Goal: Task Accomplishment & Management: Complete application form

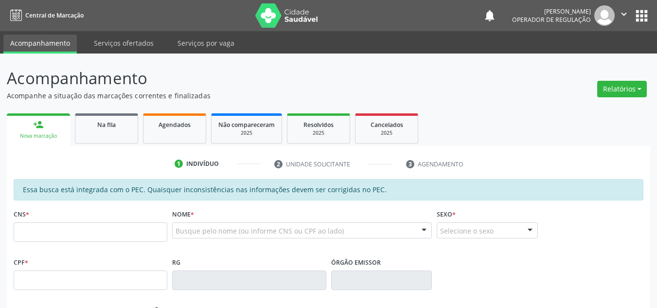
scroll to position [4, 0]
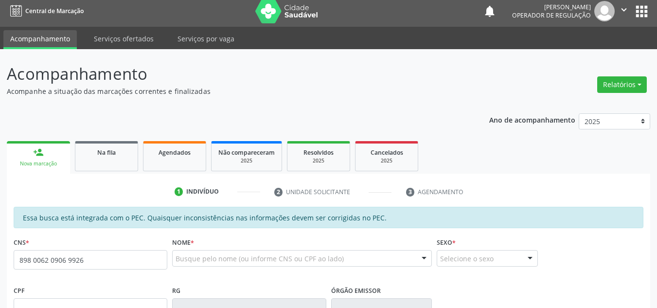
type input "898 0062 0906 9926"
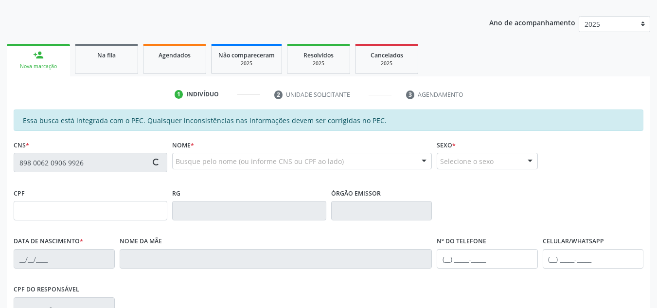
type input "172.723.364-63"
type input "[DATE]"
type input "Silvanise Rosendo de [PERSON_NAME]"
type input "[PHONE_NUMBER]"
type input "S/N"
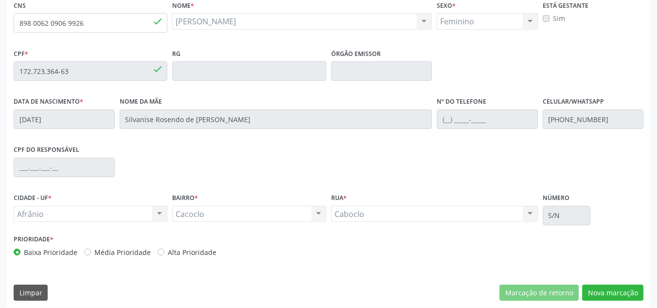
scroll to position [247, 0]
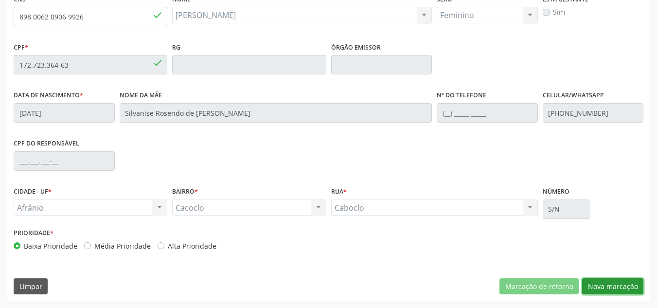
click at [621, 288] on button "Nova marcação" at bounding box center [612, 286] width 61 height 17
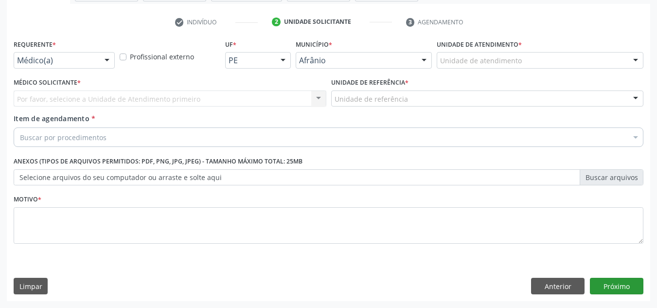
scroll to position [174, 0]
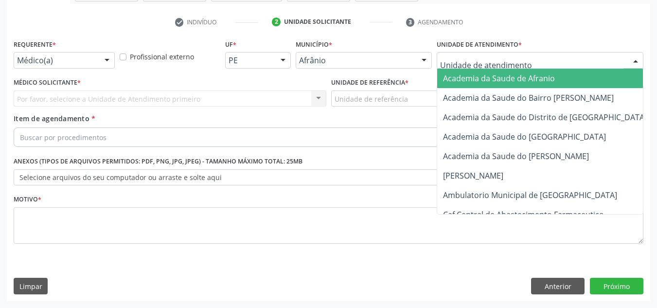
click at [623, 67] on div at bounding box center [540, 60] width 207 height 17
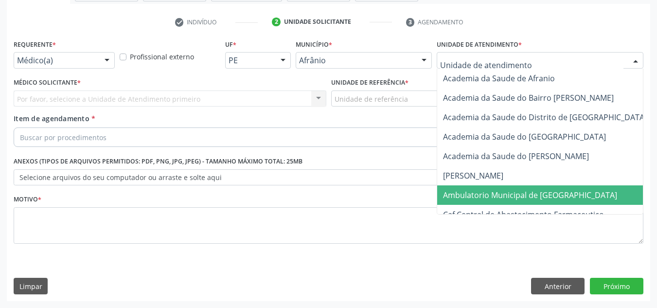
click at [596, 193] on span "Ambulatorio Municipal de [GEOGRAPHIC_DATA]" at bounding box center [555, 194] width 237 height 19
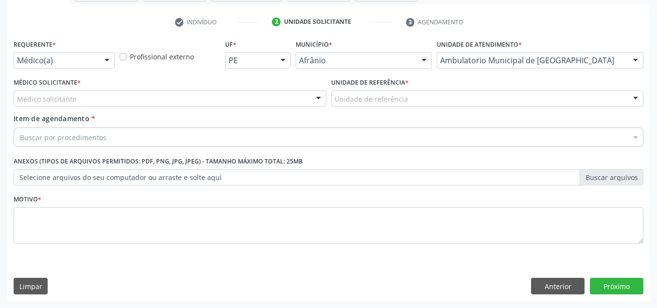
click at [301, 105] on div "Médico solicitante" at bounding box center [170, 98] width 313 height 17
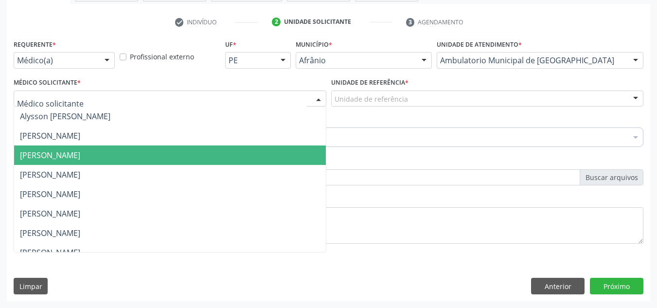
drag, startPoint x: 282, startPoint y: 160, endPoint x: 376, endPoint y: 119, distance: 103.6
click at [281, 161] on span "[PERSON_NAME]" at bounding box center [170, 154] width 312 height 19
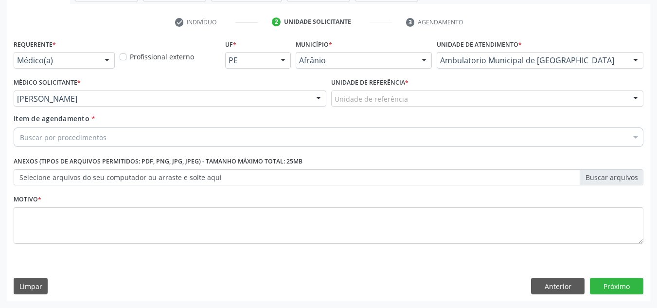
click at [427, 92] on div "Unidade de referência" at bounding box center [487, 98] width 313 height 17
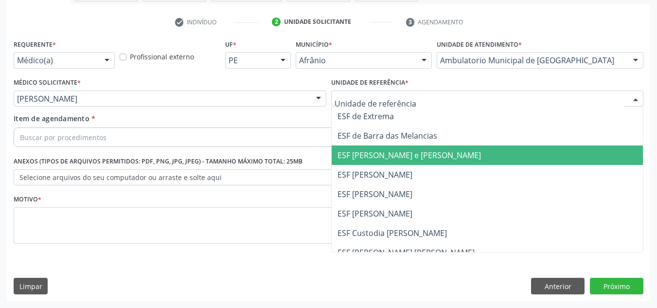
drag, startPoint x: 427, startPoint y: 153, endPoint x: 286, endPoint y: 135, distance: 141.7
click at [418, 149] on span "ESF [PERSON_NAME] e [PERSON_NAME]" at bounding box center [488, 154] width 312 height 19
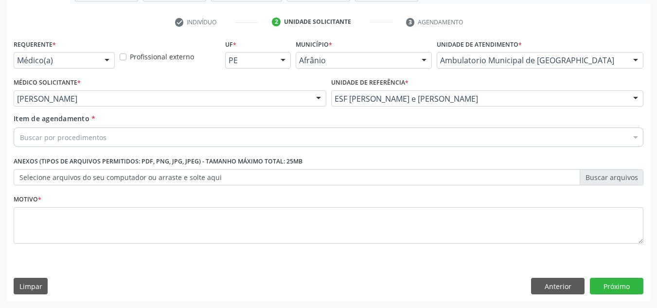
click at [184, 135] on div "Buscar por procedimentos" at bounding box center [329, 136] width 630 height 19
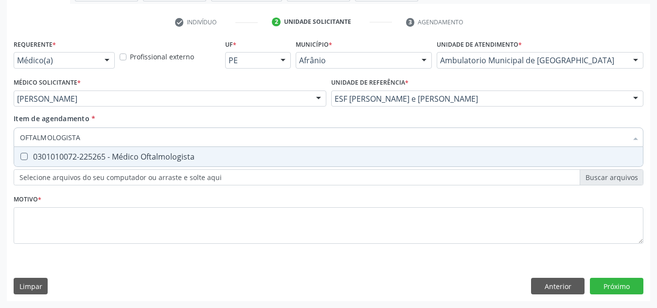
type input "OFTALMOLOGISTA"
click at [100, 150] on span "0301010072-225265 - Médico Oftalmologista" at bounding box center [328, 156] width 629 height 19
checkbox Oftalmologista "true"
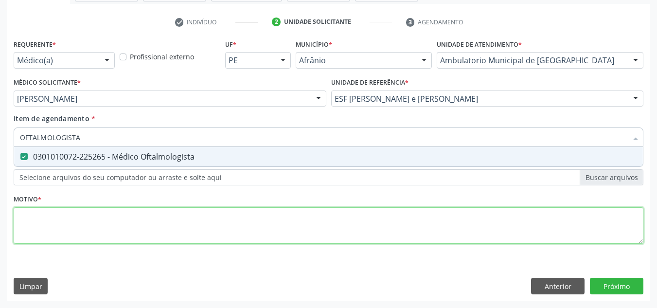
click at [151, 230] on div "Requerente * Médico(a) Médico(a) Enfermeiro(a) Paciente Nenhum resultado encont…" at bounding box center [329, 147] width 630 height 220
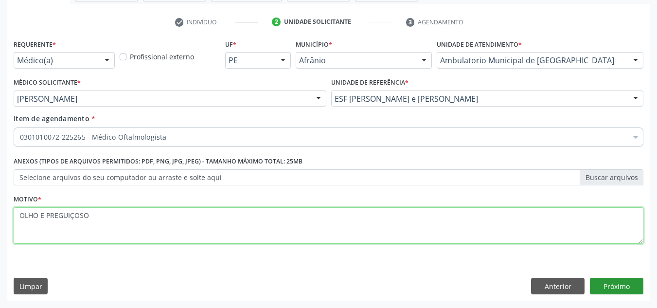
type textarea "OLHO E PREGUIÇOSO"
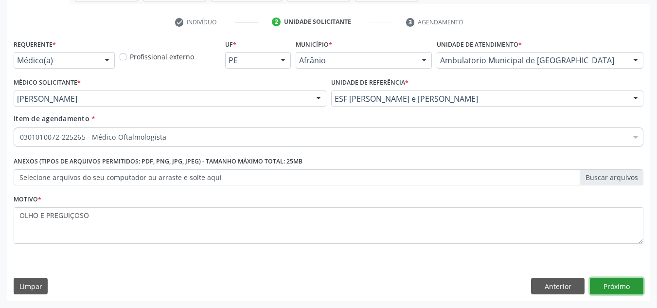
click at [637, 279] on button "Próximo" at bounding box center [616, 286] width 53 height 17
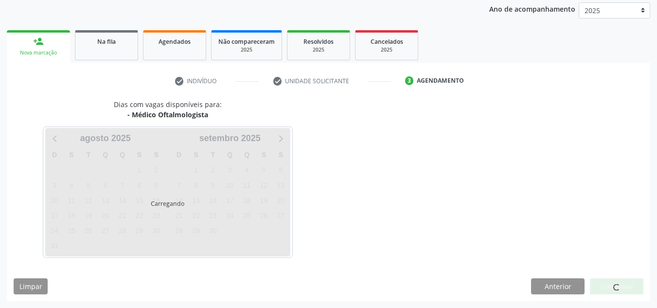
scroll to position [115, 0]
click at [637, 279] on div at bounding box center [616, 286] width 53 height 17
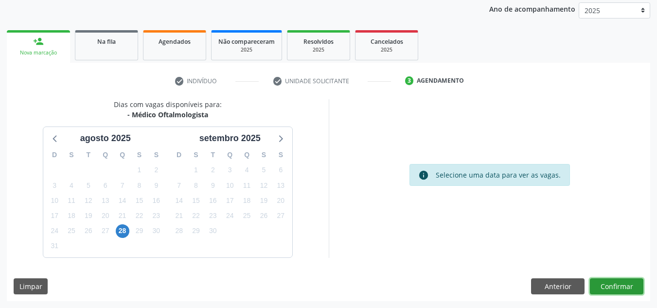
click at [627, 285] on button "Confirmar" at bounding box center [616, 286] width 53 height 17
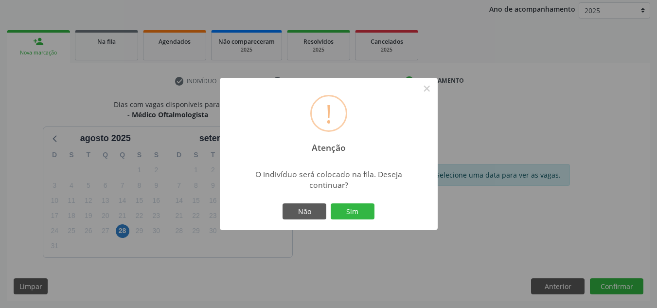
click at [331, 203] on button "Sim" at bounding box center [353, 211] width 44 height 17
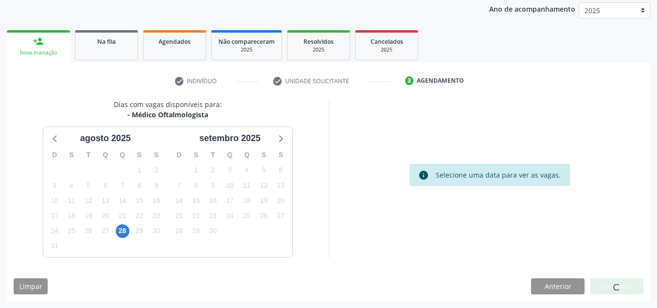
scroll to position [13, 0]
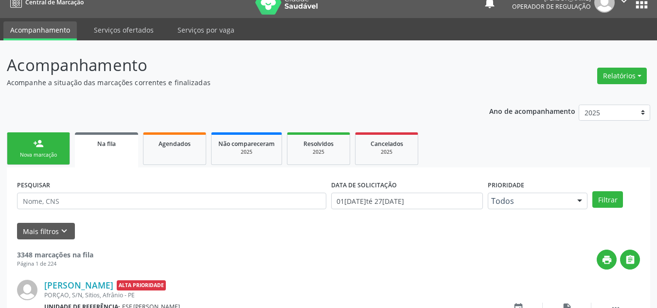
click at [36, 156] on div "Nova marcação" at bounding box center [38, 154] width 49 height 7
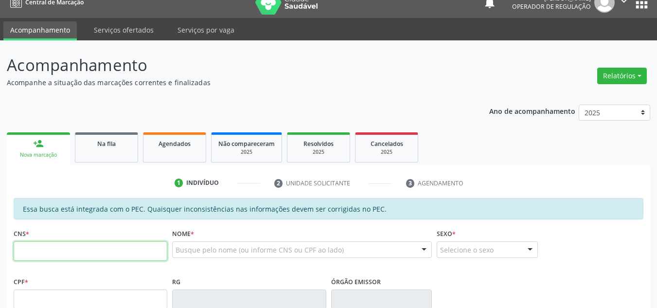
click at [80, 247] on input "text" at bounding box center [91, 250] width 154 height 19
type input "700 0093 3345 0100"
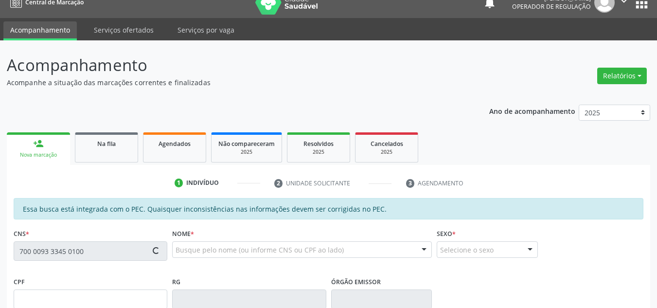
type input "034.857.704-42"
type input "1[DATE]"
type input "[PERSON_NAME]"
type input "[PHONE_NUMBER]"
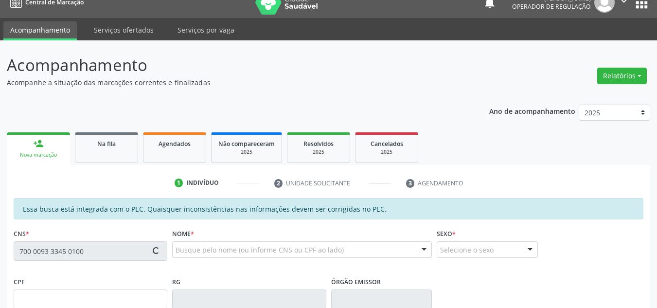
type input "763.364.844-91"
type input "S/N"
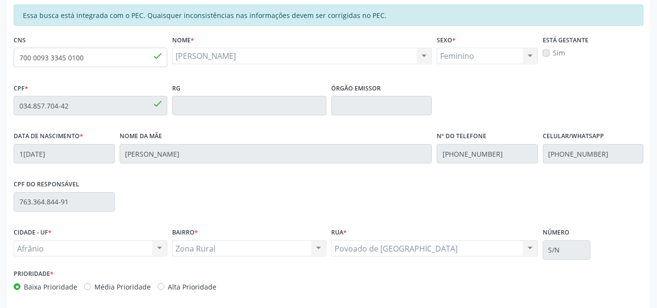
scroll to position [247, 0]
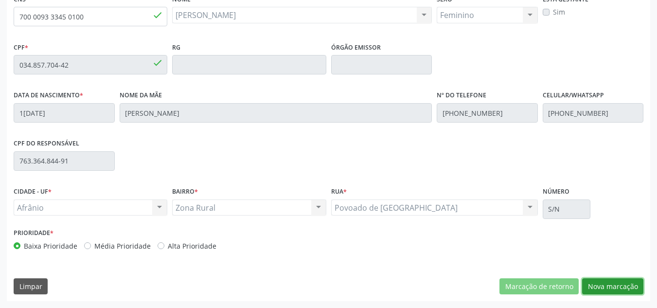
click at [625, 291] on button "Nova marcação" at bounding box center [612, 286] width 61 height 17
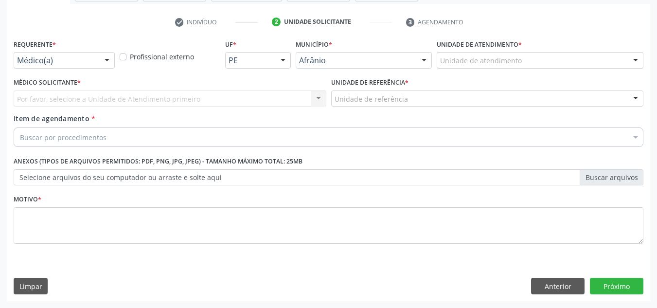
click at [602, 71] on div "Unidade de atendimento * Unidade de atendimento Academia da Saude de Afranio Ac…" at bounding box center [539, 56] width 211 height 38
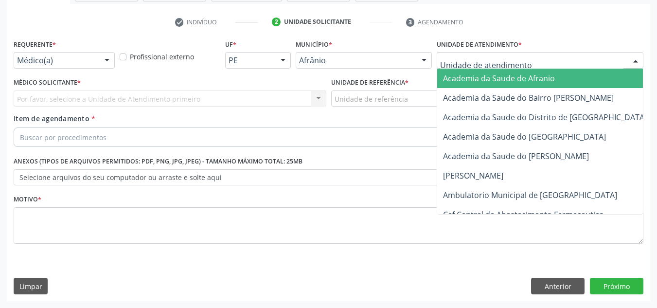
click at [617, 66] on div at bounding box center [540, 60] width 207 height 17
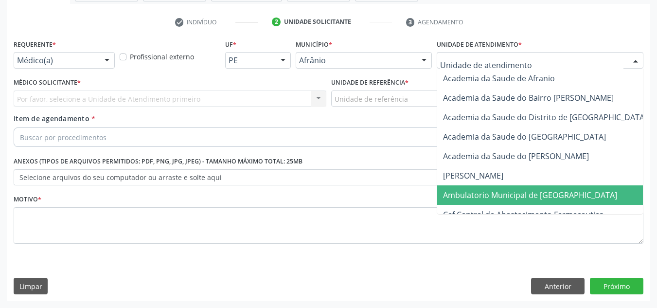
click at [552, 192] on span "Ambulatorio Municipal de [GEOGRAPHIC_DATA]" at bounding box center [530, 195] width 174 height 11
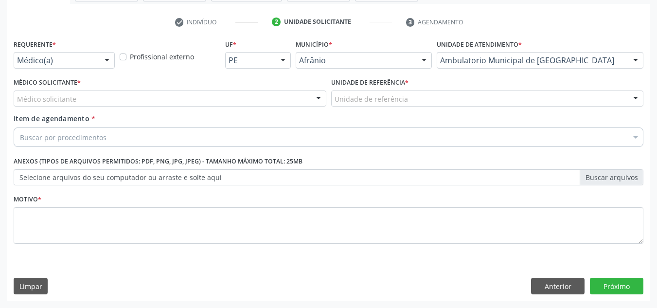
click at [88, 106] on div "Médico solicitante [PERSON_NAME] [PERSON_NAME] [PERSON_NAME] Reis [PERSON_NAME]…" at bounding box center [170, 98] width 313 height 17
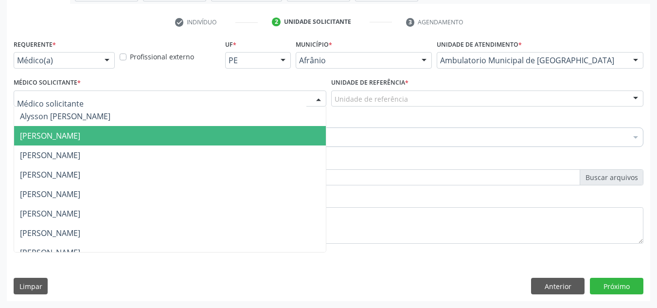
click at [90, 129] on span "[PERSON_NAME]" at bounding box center [170, 135] width 312 height 19
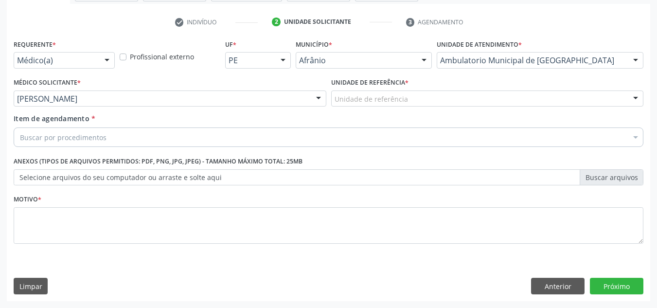
click at [565, 91] on div "Unidade de referência" at bounding box center [487, 98] width 313 height 17
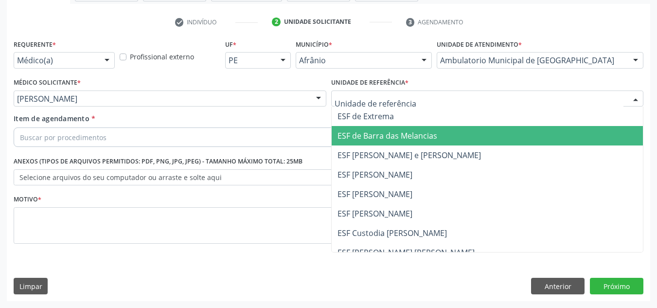
click at [542, 140] on span "ESF de Barra das Melancias" at bounding box center [488, 135] width 312 height 19
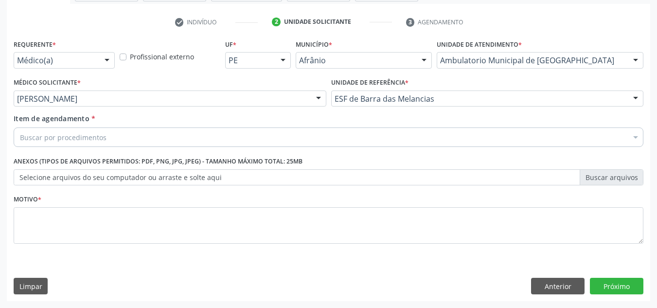
click at [437, 144] on div "Buscar por procedimentos Selecionar todos 0604320140 - Abatacepte 125 mg injetá…" at bounding box center [329, 135] width 630 height 17
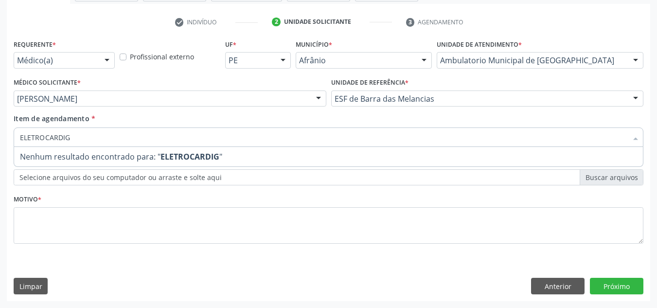
type input "ELETROCARDI"
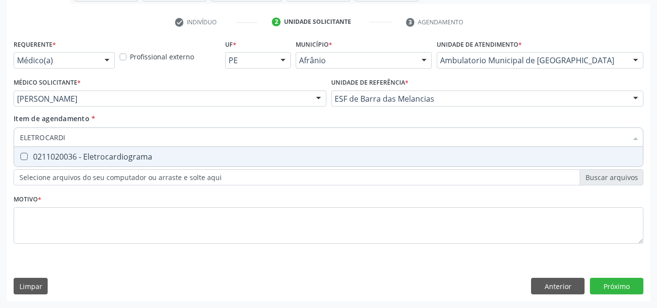
click at [281, 158] on div "0211020036 - Eletrocardiograma" at bounding box center [328, 157] width 617 height 8
checkbox Eletrocardiograma "true"
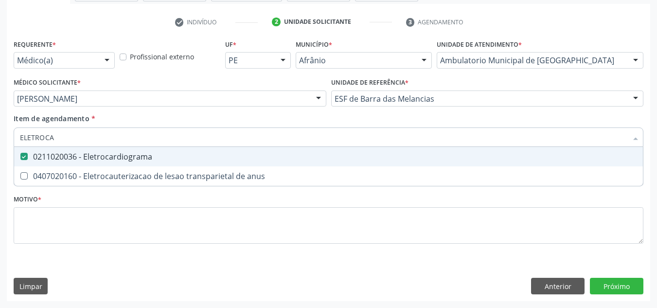
type input "ELETROC"
checkbox Eletrocardiograma "false"
checkbox anus "true"
type input "ELETRO"
checkbox anus "false"
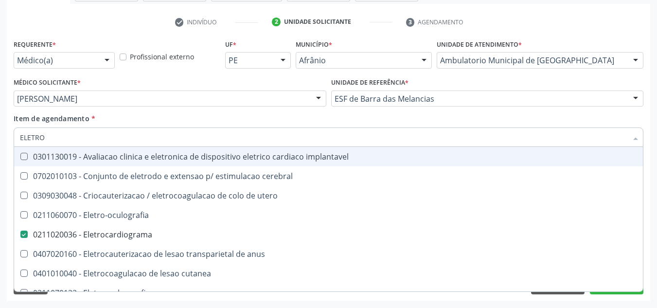
type input "ELETR"
checkbox Eletrocardiograma "false"
checkbox anus "true"
type input "ELET"
checkbox anus "false"
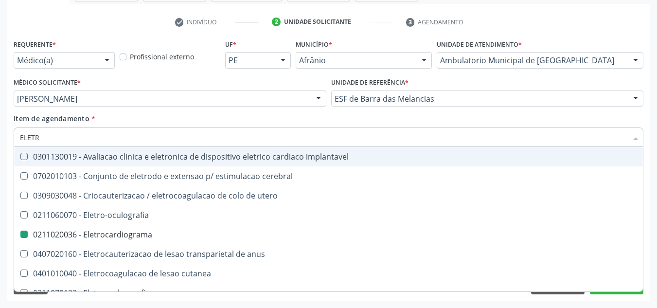
checkbox definitivo "true"
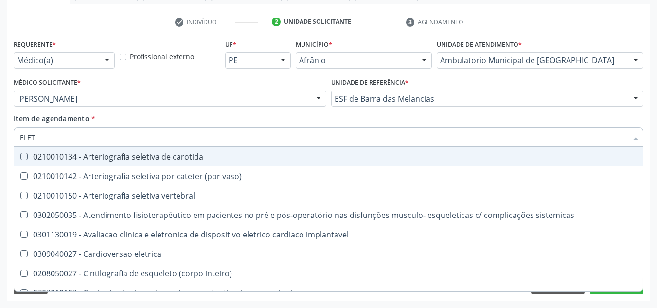
type input "ELE"
checkbox Eletrocardiograma "false"
checkbox hemoglobina "true"
type input "EL"
checkbox hemoglobina "false"
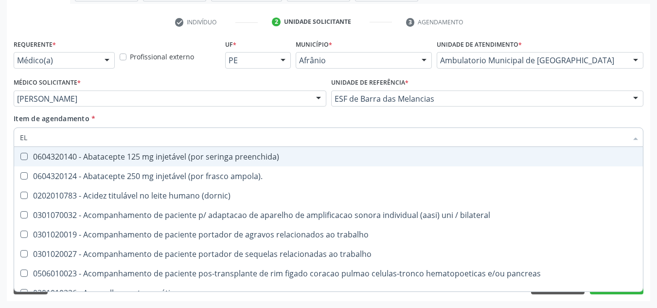
type input "E"
checkbox Eletrocardiograma "false"
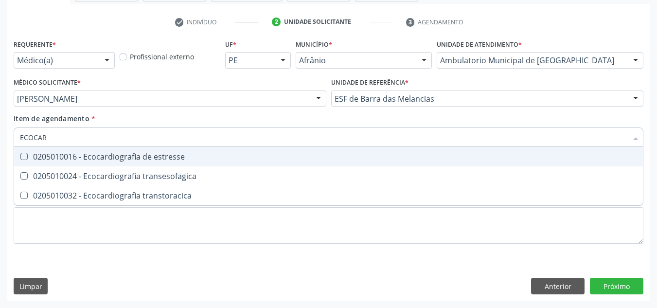
type input "ECOCARD"
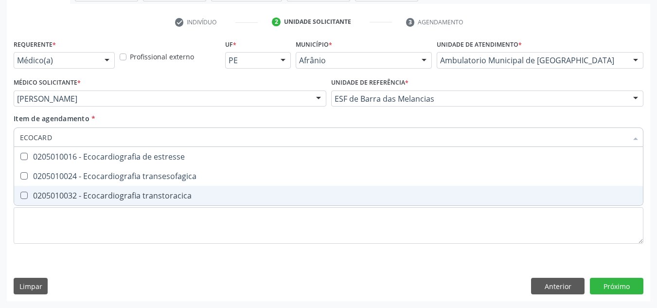
click at [262, 191] on span "0205010032 - Ecocardiografia transtoracica" at bounding box center [328, 195] width 629 height 19
checkbox transtoracica "true"
checkbox transesofagica "true"
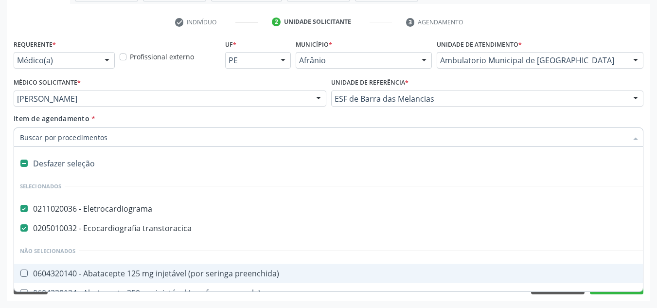
paste input "0211020052"
type input "0211020052"
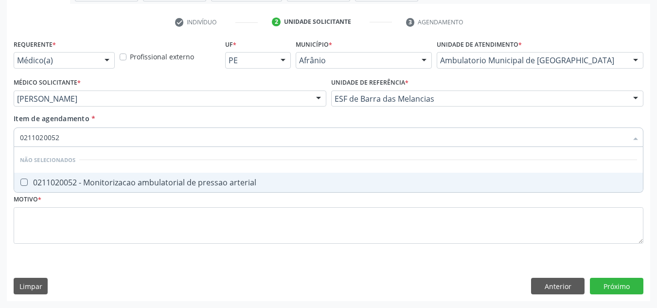
click at [151, 179] on div "0211020052 - Monitorizacao ambulatorial de pressao arterial" at bounding box center [328, 182] width 617 height 8
checkbox arterial "true"
drag, startPoint x: 127, startPoint y: 142, endPoint x: 6, endPoint y: 150, distance: 121.8
click at [0, 150] on div "Acompanhamento Acompanhe a situação das marcações correntes e finalizadas Relat…" at bounding box center [328, 93] width 657 height 428
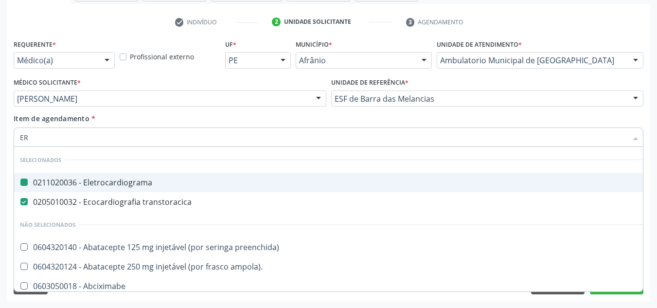
type input "ERG"
checkbox Eletrocardiograma "false"
checkbox transtoracica "false"
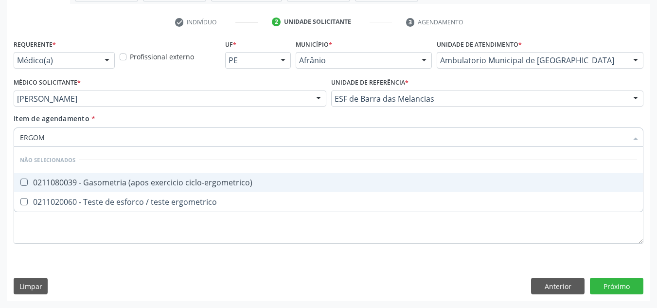
type input "ERGOME"
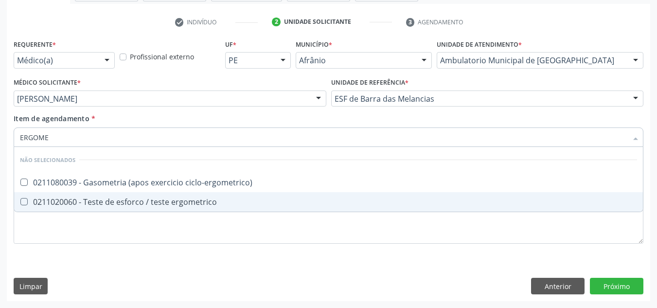
click at [78, 200] on div "0211020060 - Teste de esforco / teste ergometrico" at bounding box center [328, 202] width 617 height 8
checkbox ergometrico "true"
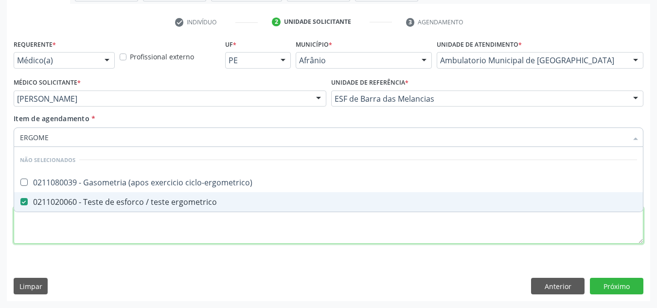
click at [98, 227] on div "Requerente * Médico(a) Médico(a) Enfermeiro(a) Paciente Nenhum resultado encont…" at bounding box center [329, 147] width 630 height 220
checkbox ciclo-ergometrico\) "true"
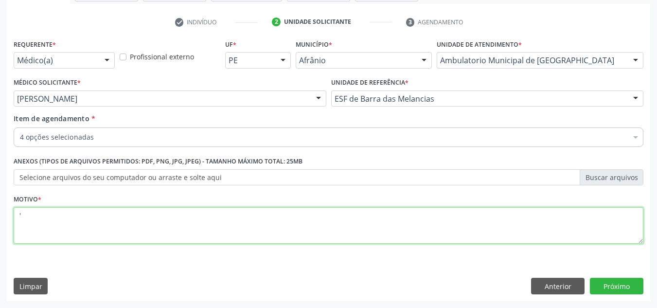
type textarea "'"
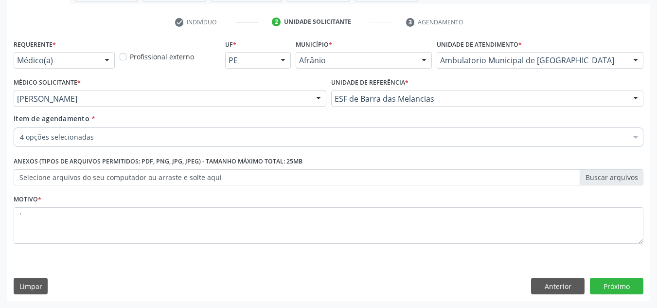
click at [616, 276] on div "Requerente * Médico(a) Médico(a) Enfermeiro(a) Paciente Nenhum resultado encont…" at bounding box center [328, 169] width 643 height 264
click at [617, 280] on button "Próximo" at bounding box center [616, 286] width 53 height 17
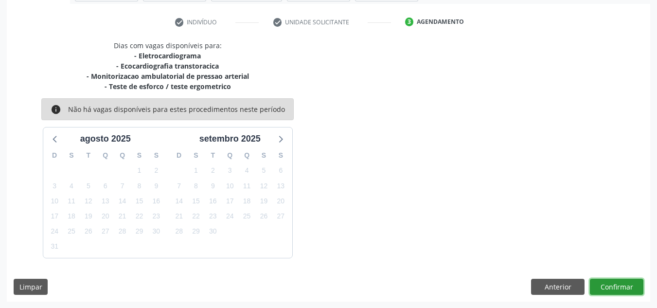
click at [615, 293] on button "Confirmar" at bounding box center [616, 287] width 53 height 17
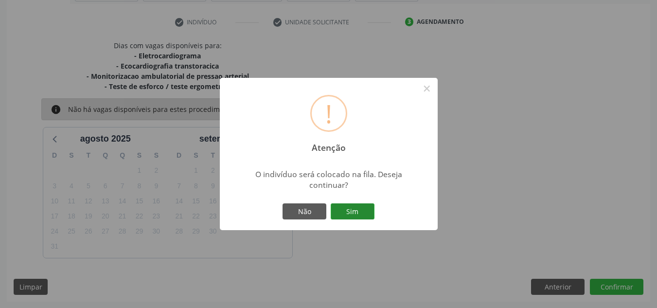
click at [370, 217] on button "Sim" at bounding box center [353, 211] width 44 height 17
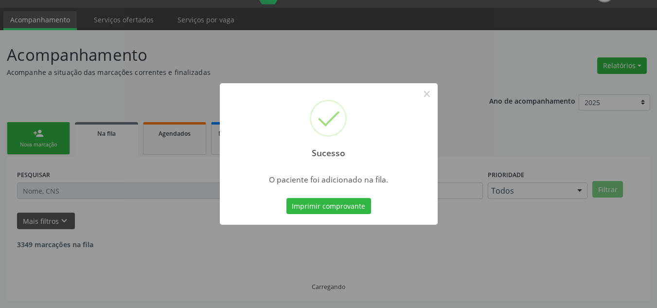
scroll to position [13, 0]
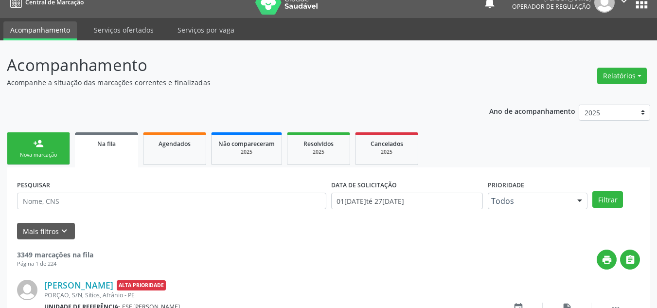
click at [39, 151] on link "person_add Nova marcação" at bounding box center [38, 148] width 63 height 33
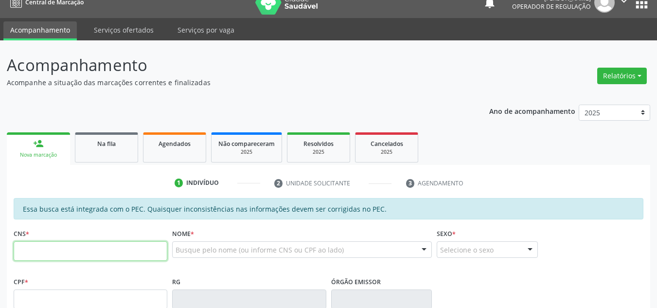
click at [42, 241] on input "text" at bounding box center [91, 250] width 154 height 19
type input "700 5071 9230 1450"
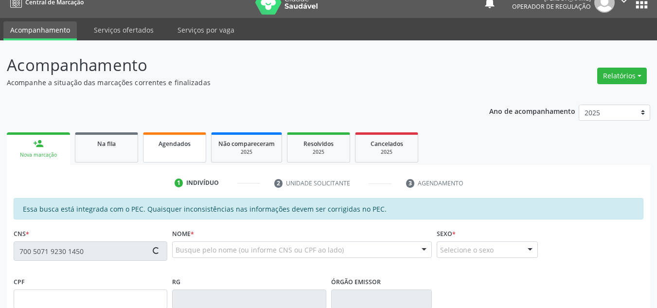
type input "667.273.834-72"
type input "1[DATE]"
type input "[PERSON_NAME]"
type input "[PHONE_NUMBER]"
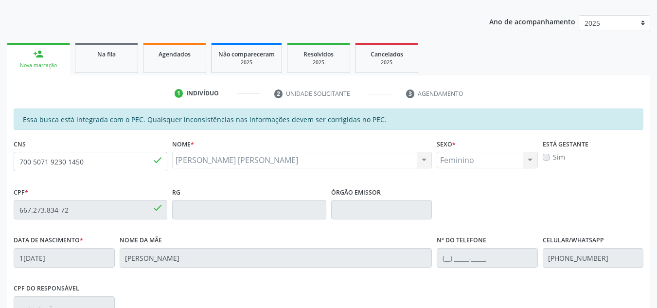
scroll to position [102, 0]
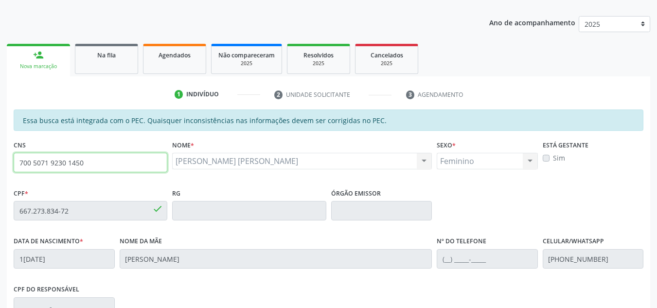
drag, startPoint x: 133, startPoint y: 155, endPoint x: 15, endPoint y: 159, distance: 118.2
click at [11, 159] on div "Essa busca está integrada com o PEC. Quaisquer inconsistências nas informações …" at bounding box center [328, 277] width 643 height 337
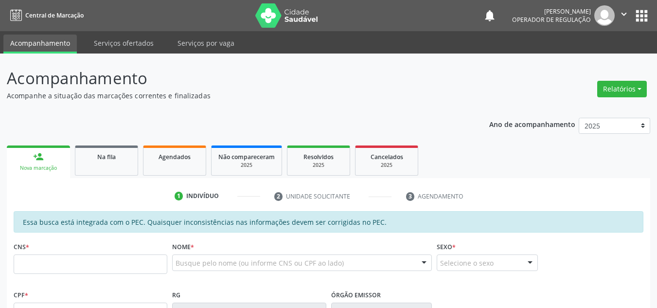
scroll to position [134, 0]
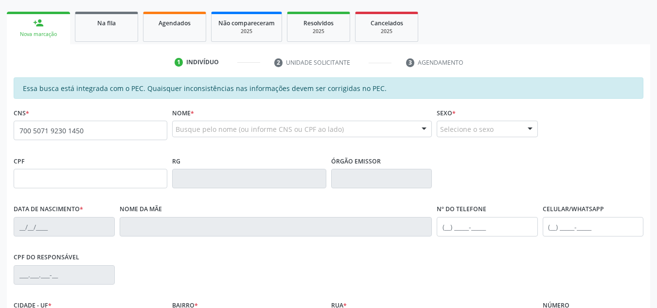
type input "700 5071 9230 1450"
type input "667.273.834-72"
type input "1[DATE]"
type input "[PERSON_NAME]"
type input "[PHONE_NUMBER]"
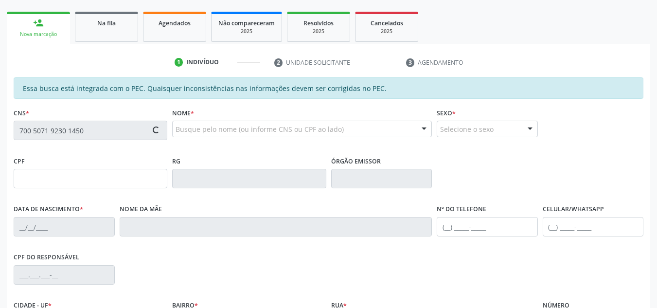
type input "S/N"
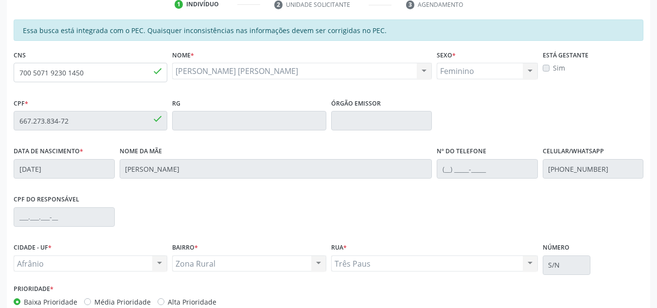
scroll to position [247, 0]
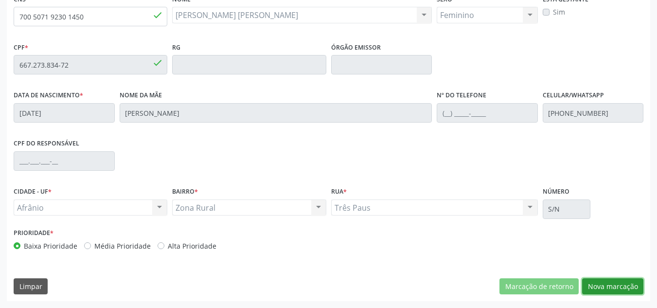
click at [626, 286] on button "Nova marcação" at bounding box center [612, 286] width 61 height 17
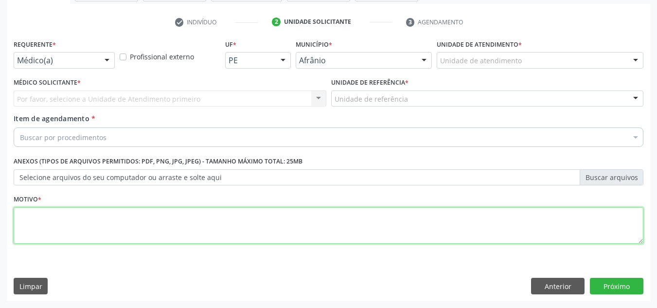
click at [202, 217] on textarea at bounding box center [329, 225] width 630 height 37
type textarea "RETORNO"
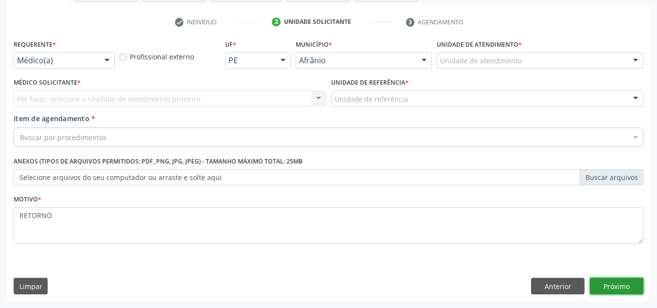
click at [619, 288] on button "Próximo" at bounding box center [616, 286] width 53 height 17
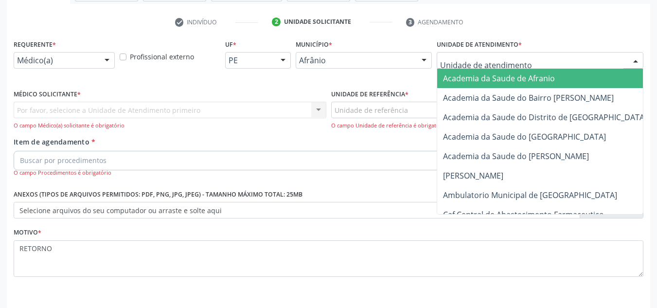
click at [537, 59] on div at bounding box center [540, 60] width 207 height 17
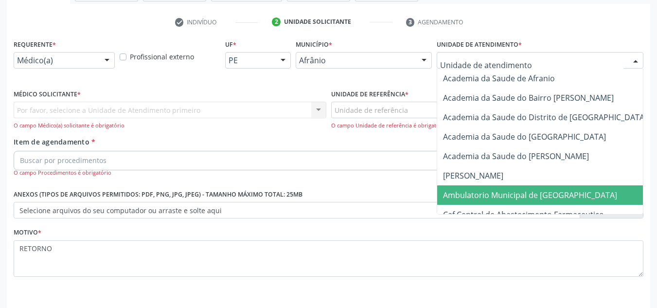
click at [497, 190] on span "Ambulatorio Municipal de [GEOGRAPHIC_DATA]" at bounding box center [530, 195] width 174 height 11
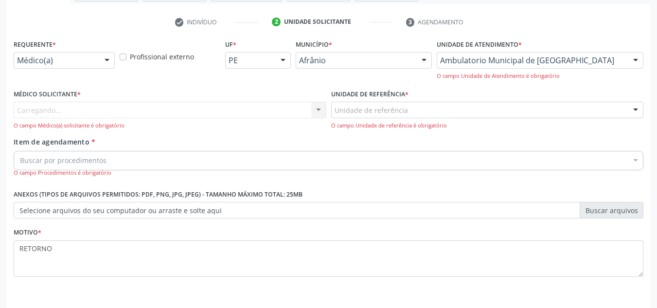
click at [281, 109] on div "Carregando... Nenhum resultado encontrado para: " " Não há nenhuma opção para s…" at bounding box center [170, 116] width 313 height 28
click at [281, 109] on div "Médico solicitante" at bounding box center [170, 110] width 313 height 17
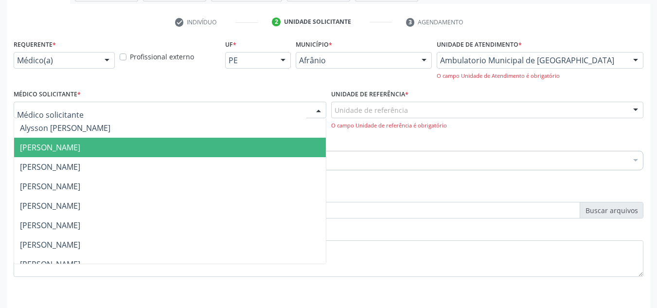
click at [254, 141] on span "[PERSON_NAME]" at bounding box center [170, 147] width 312 height 19
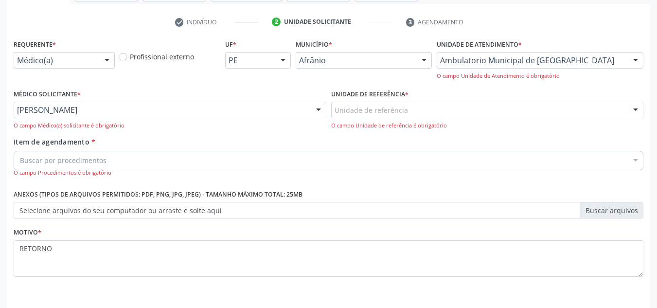
click at [449, 110] on div "Unidade de referência" at bounding box center [487, 110] width 313 height 17
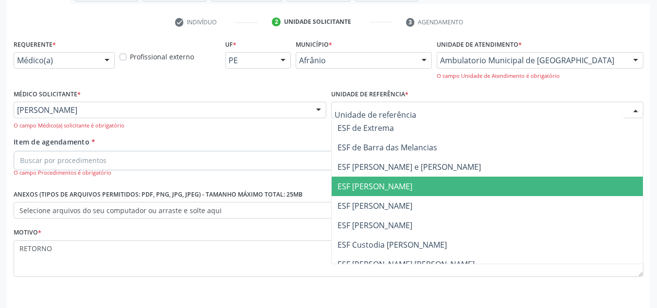
click at [457, 187] on span "ESF [PERSON_NAME]" at bounding box center [488, 185] width 312 height 19
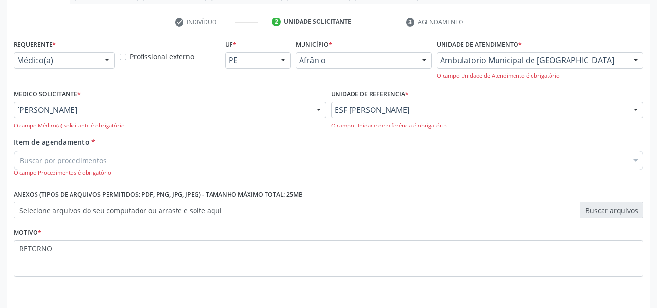
click at [389, 158] on div "Buscar por procedimentos" at bounding box center [329, 160] width 630 height 19
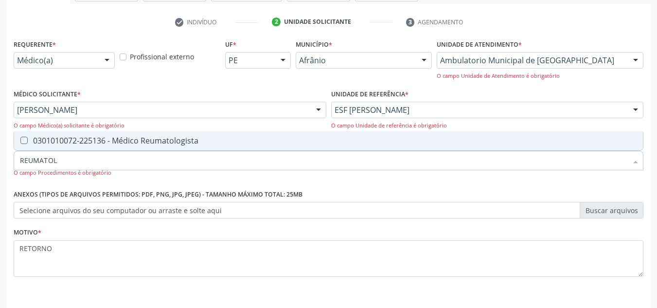
type input "REUMATOLO"
click at [611, 142] on div "0301010072-225136 - Médico Reumatologista" at bounding box center [328, 141] width 617 height 8
checkbox Reumatologista "true"
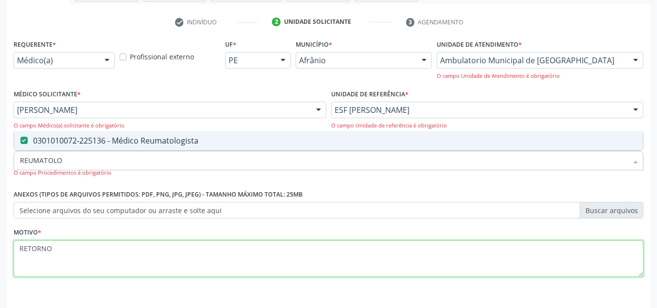
click at [112, 243] on textarea "RETORNO" at bounding box center [329, 258] width 630 height 37
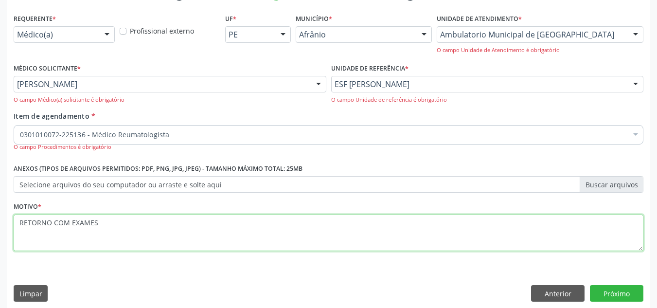
scroll to position [207, 0]
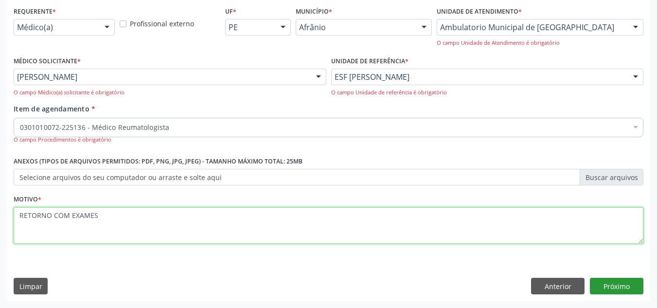
type textarea "RETORNO COM EXAMES"
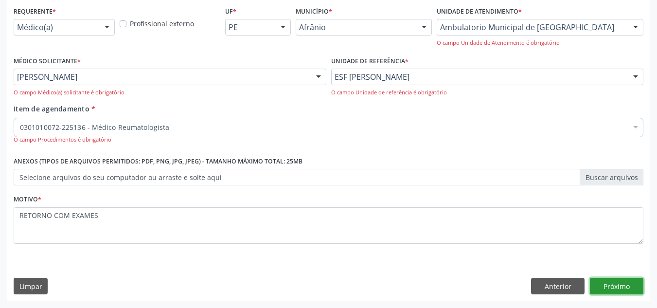
click at [618, 286] on button "Próximo" at bounding box center [616, 286] width 53 height 17
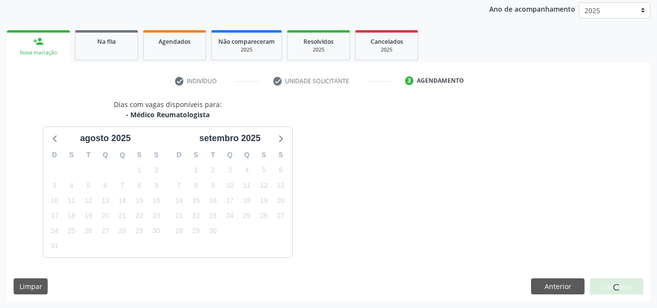
scroll to position [144, 0]
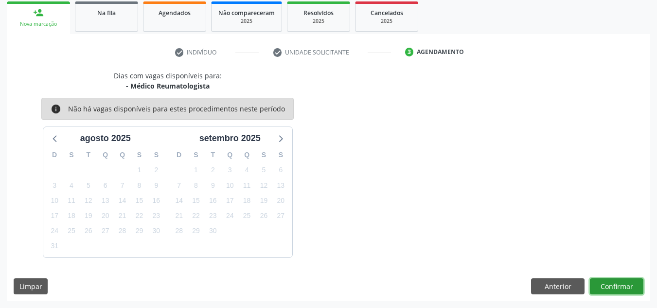
click at [618, 286] on button "Confirmar" at bounding box center [616, 286] width 53 height 17
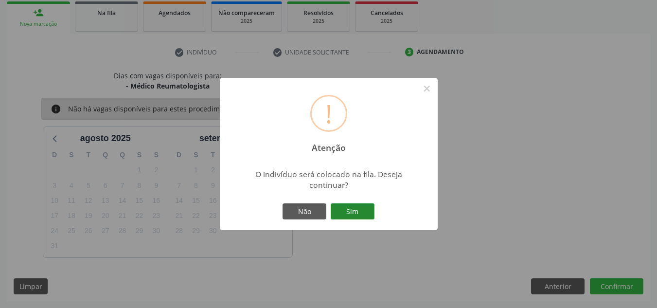
click at [364, 215] on button "Sim" at bounding box center [353, 211] width 44 height 17
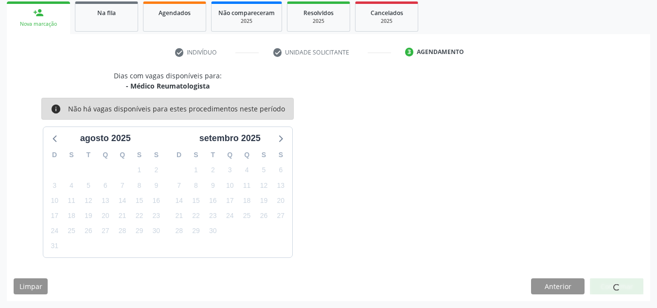
scroll to position [13, 0]
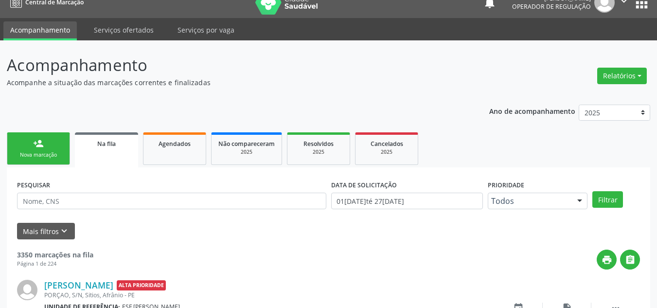
drag, startPoint x: 49, startPoint y: 149, endPoint x: 47, endPoint y: 157, distance: 7.7
click at [48, 148] on link "person_add Nova marcação" at bounding box center [38, 148] width 63 height 33
click at [47, 158] on div "Nova marcação" at bounding box center [38, 154] width 49 height 7
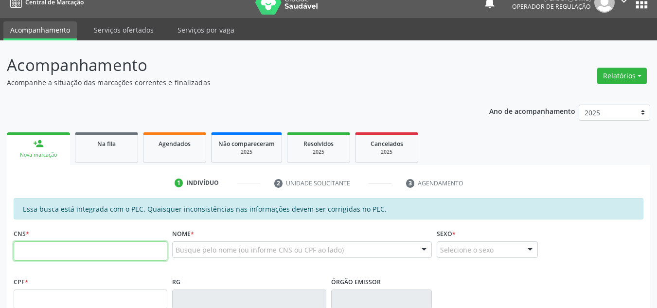
click at [117, 247] on input "text" at bounding box center [91, 250] width 154 height 19
drag, startPoint x: 117, startPoint y: 246, endPoint x: 376, endPoint y: 260, distance: 259.5
click at [357, 261] on div "CNS * Nome * Busque pelo nome (ou informe CNS ou CPF ao lado) Nenhum resultado …" at bounding box center [328, 250] width 634 height 48
type input "700 0035 9229 4800"
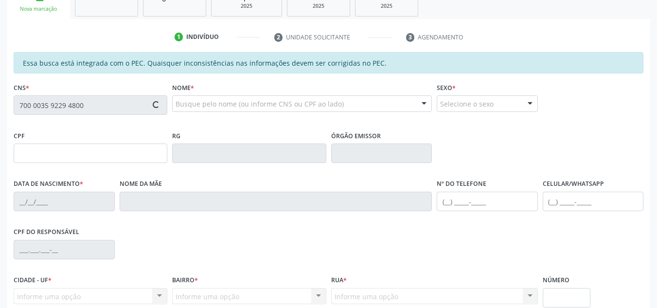
type input "133.486.624-43"
type input "01/06/2003"
type input "Gildete de Lima Rodrigues"
type input "(87) 98833-3479"
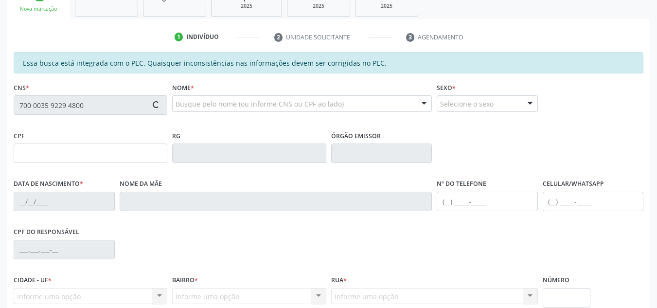
type input "036.956.744-74"
type input "S/N"
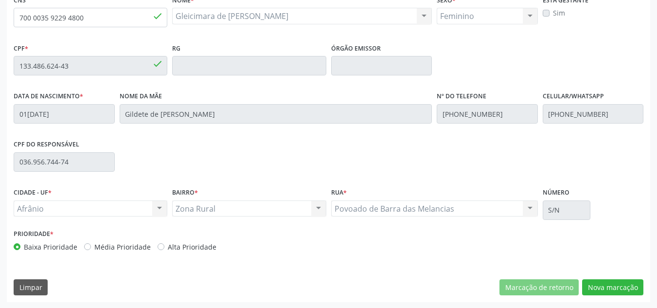
scroll to position [247, 0]
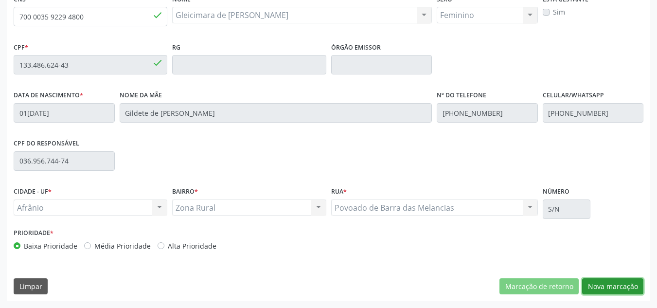
click at [614, 286] on button "Nova marcação" at bounding box center [612, 286] width 61 height 17
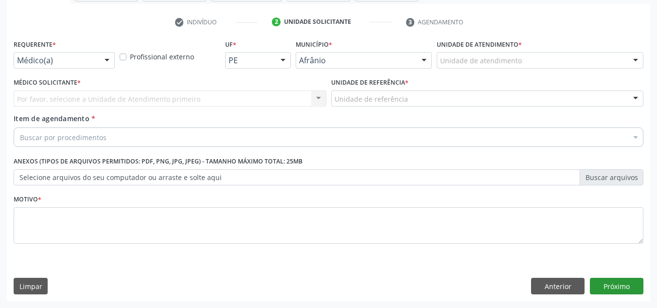
scroll to position [174, 0]
click at [639, 72] on div "Unidade de atendimento * Unidade de atendimento Academia da Saude de Afranio Ac…" at bounding box center [539, 56] width 211 height 38
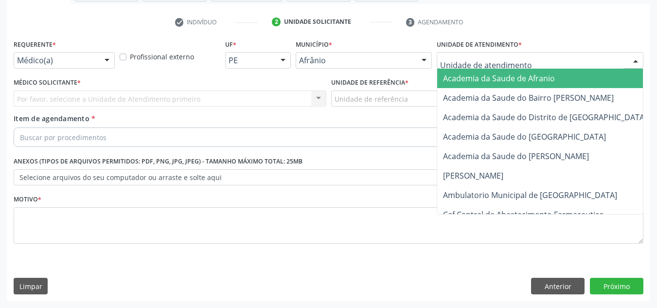
click at [637, 68] on div "Academia da Saude de Afranio Academia da Saude do Bairro Roberto Luis Academia …" at bounding box center [540, 60] width 207 height 17
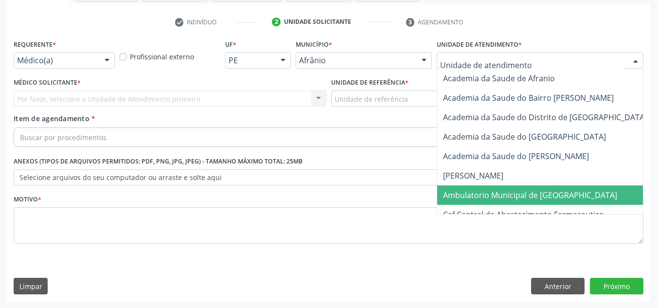
click at [558, 190] on span "Ambulatorio Municipal de [GEOGRAPHIC_DATA]" at bounding box center [530, 195] width 174 height 11
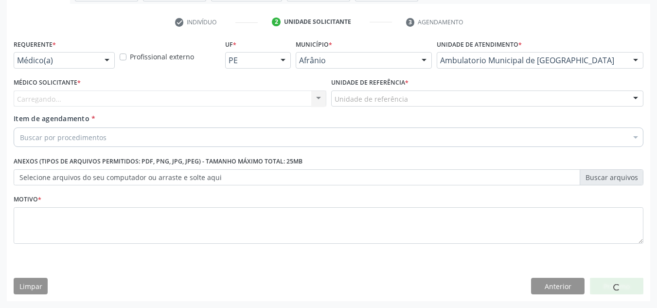
click at [147, 99] on div "Carregando... Nenhum resultado encontrado para: " " Não há nenhuma opção para s…" at bounding box center [170, 98] width 313 height 17
click at [147, 100] on div "Médico solicitante" at bounding box center [170, 98] width 313 height 17
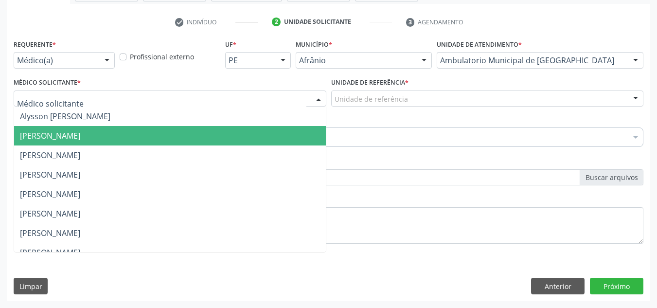
drag, startPoint x: 166, startPoint y: 130, endPoint x: 291, endPoint y: 123, distance: 124.7
click at [180, 131] on span "[PERSON_NAME]" at bounding box center [170, 135] width 312 height 19
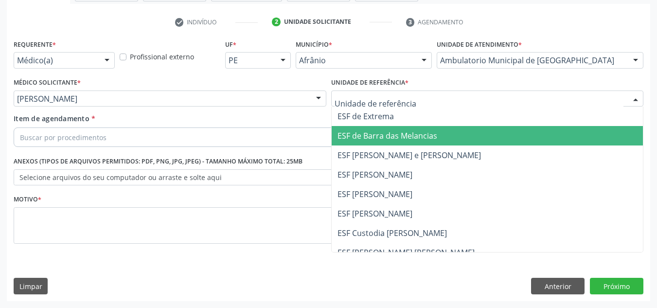
click at [395, 131] on span "ESF de Barra das Melancias" at bounding box center [387, 135] width 100 height 11
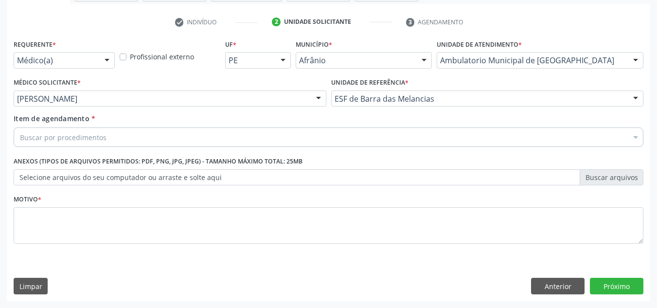
click at [349, 126] on div "Item de agendamento * Buscar por procedimentos Selecionar todos 0604320140 - Ab…" at bounding box center [329, 128] width 630 height 31
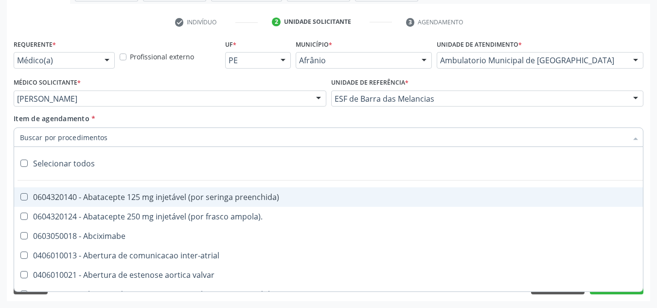
click at [348, 132] on div at bounding box center [329, 136] width 630 height 19
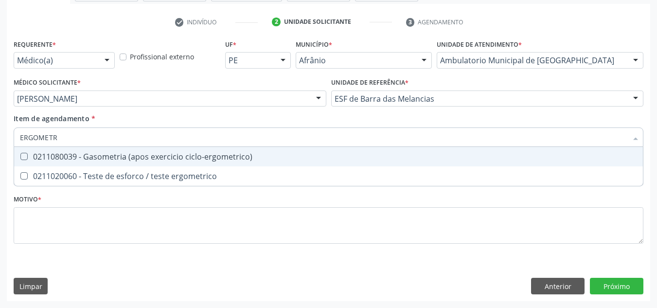
type input "ERGOMETRI"
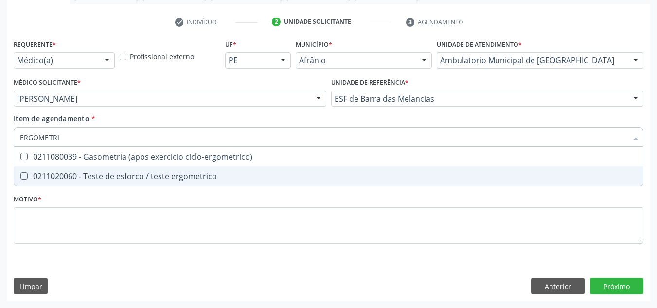
click at [279, 175] on div "0211020060 - Teste de esforco / teste ergometrico" at bounding box center [328, 176] width 617 height 8
checkbox ergometrico "true"
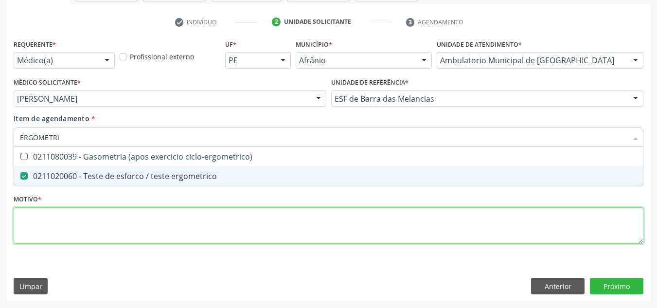
click at [256, 239] on div "Requerente * Médico(a) Médico(a) Enfermeiro(a) Paciente Nenhum resultado encont…" at bounding box center [329, 147] width 630 height 220
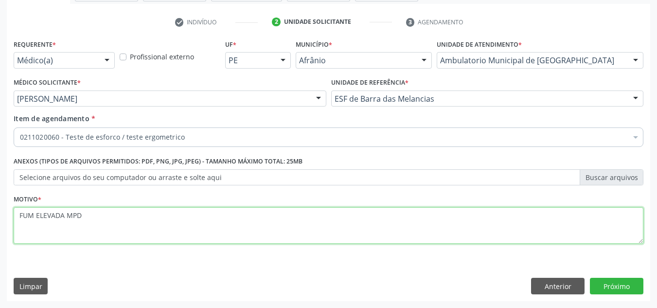
type textarea "FUM ELEVADA MPD"
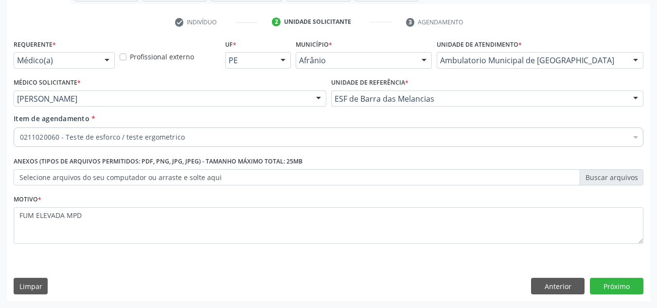
click at [621, 275] on div "Requerente * Médico(a) Médico(a) Enfermeiro(a) Paciente Nenhum resultado encont…" at bounding box center [328, 169] width 643 height 264
click at [626, 279] on button "Próximo" at bounding box center [616, 286] width 53 height 17
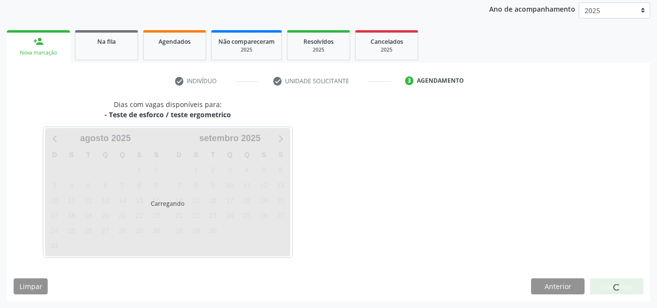
click at [626, 279] on div at bounding box center [616, 286] width 53 height 17
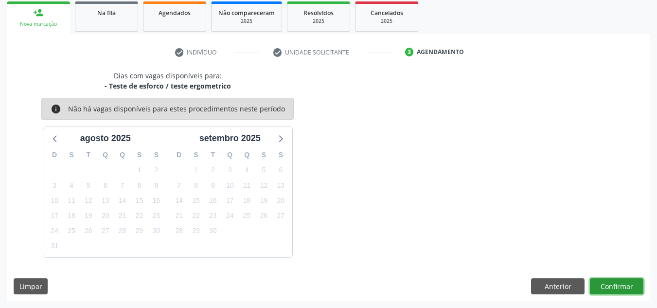
click at [636, 291] on button "Confirmar" at bounding box center [616, 286] width 53 height 17
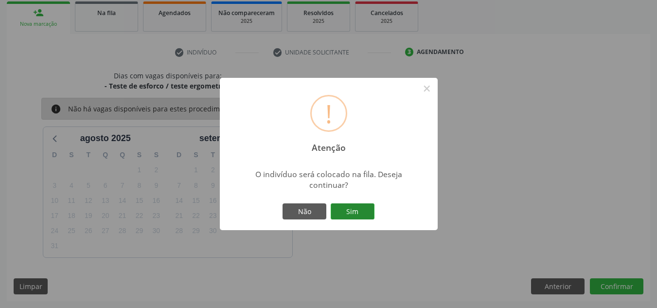
click at [355, 205] on button "Sim" at bounding box center [353, 211] width 44 height 17
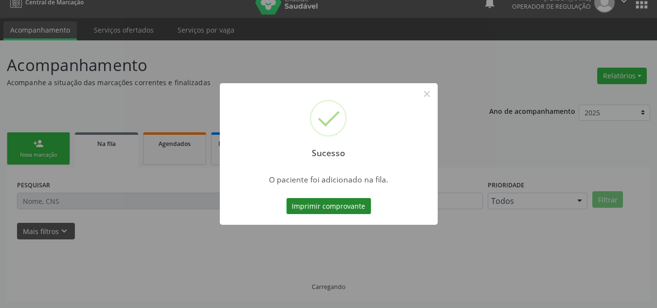
scroll to position [13, 0]
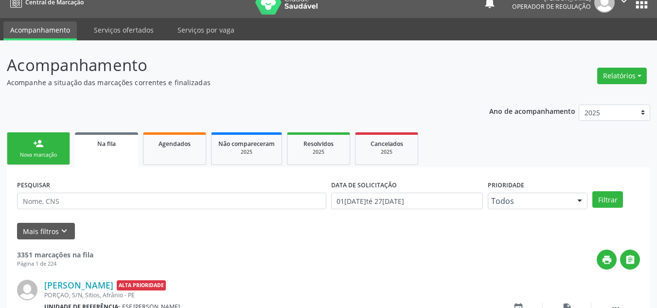
click at [48, 138] on link "person_add Nova marcação" at bounding box center [38, 148] width 63 height 33
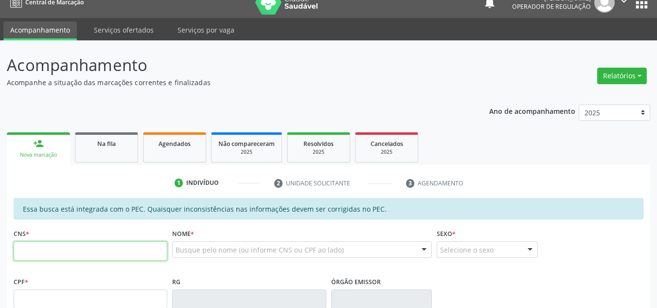
click at [59, 257] on input "text" at bounding box center [91, 250] width 154 height 19
drag, startPoint x: 102, startPoint y: 260, endPoint x: 129, endPoint y: 254, distance: 27.8
click at [126, 254] on input "text" at bounding box center [91, 250] width 154 height 19
type input "700 0076 8644 8503"
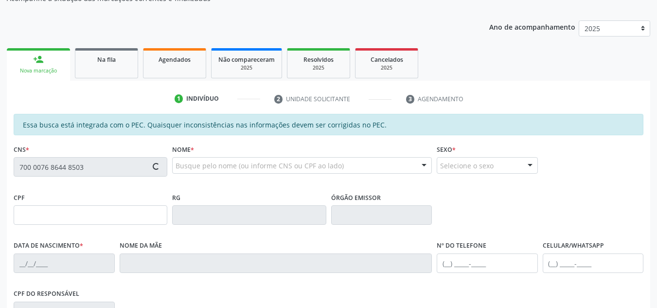
type input "062.119.884-60"
type input "25/11/1986"
type input "Raimunda Vieira Rodrigues de Lima"
type input "(87) 99201-4299"
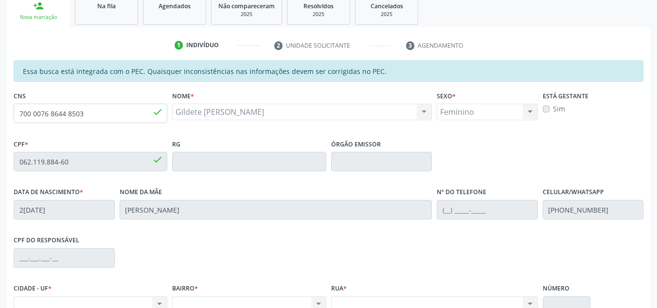
scroll to position [150, 0]
drag, startPoint x: 111, startPoint y: 115, endPoint x: 11, endPoint y: 105, distance: 101.1
click at [4, 107] on div "Acompanhamento Acompanhe a situação das marcações correntes e finalizadas Relat…" at bounding box center [328, 154] width 657 height 502
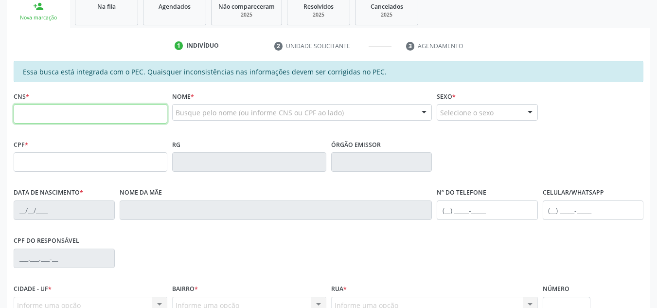
scroll to position [150, 0]
paste input "123 4567 8910 1112"
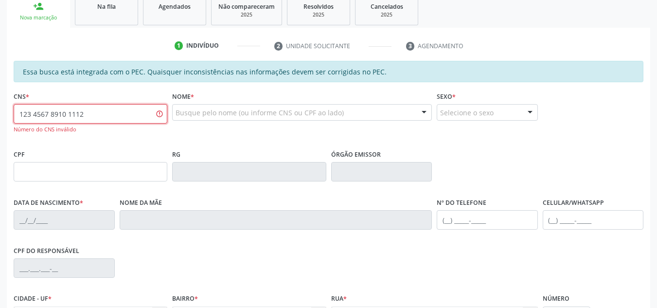
drag, startPoint x: 111, startPoint y: 109, endPoint x: 0, endPoint y: 123, distance: 112.2
click at [0, 123] on div "Acompanhamento Acompanhe a situação das marcações correntes e finalizadas Relat…" at bounding box center [328, 158] width 657 height 511
type input "700 0076 8644 8503"
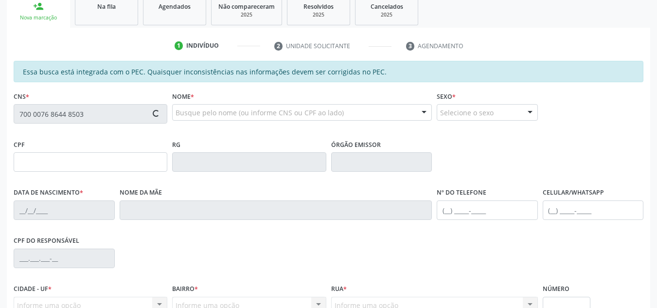
type input "062.119.884-60"
type input "25/11/1986"
type input "Raimunda Vieira Rodrigues de Lima"
type input "(87) 99201-4299"
type input "S/N"
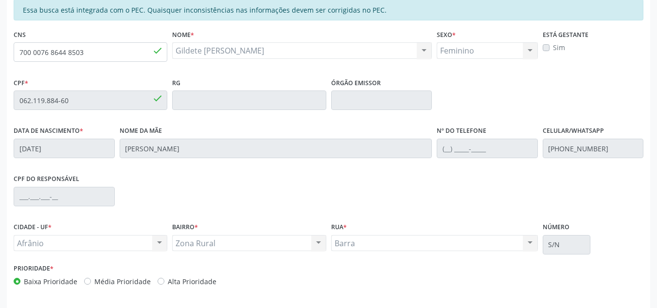
scroll to position [247, 0]
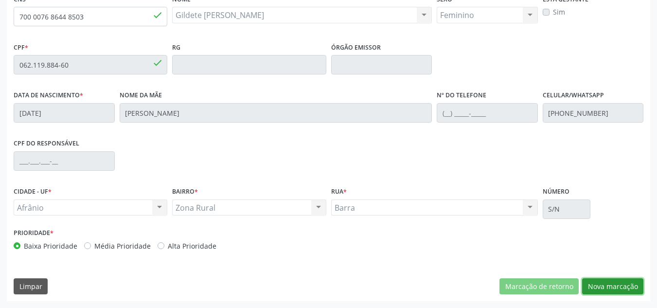
click at [639, 280] on button "Nova marcação" at bounding box center [612, 286] width 61 height 17
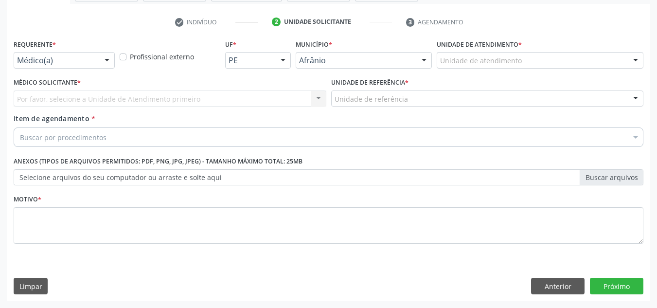
scroll to position [174, 0]
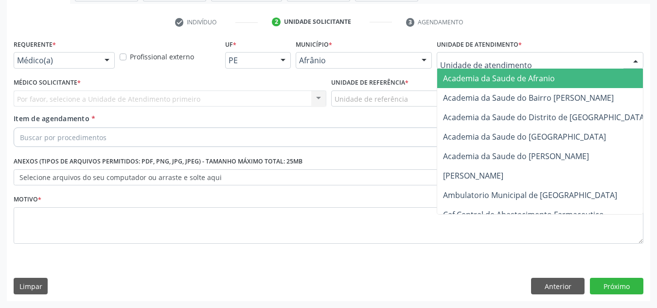
drag, startPoint x: 570, startPoint y: 60, endPoint x: 559, endPoint y: 70, distance: 14.8
click at [567, 59] on div at bounding box center [540, 60] width 207 height 17
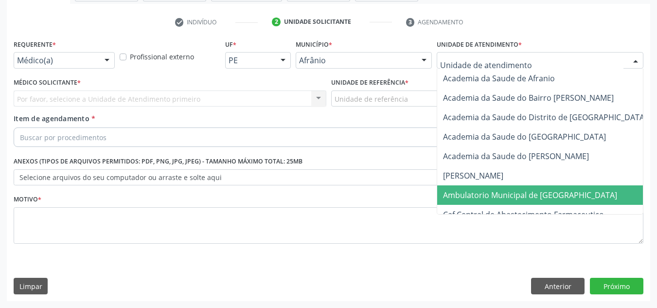
click at [509, 197] on span "Ambulatorio Municipal de [GEOGRAPHIC_DATA]" at bounding box center [530, 195] width 174 height 11
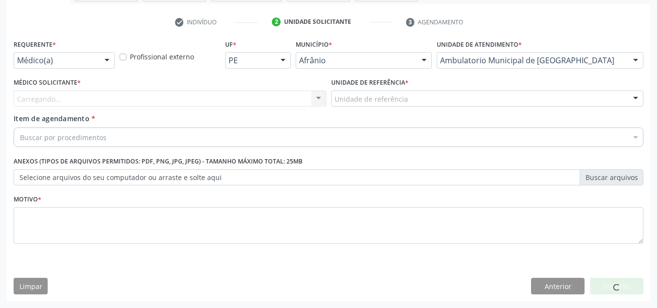
click at [94, 101] on div "Carregando... Nenhum resultado encontrado para: " " Não há nenhuma opção para s…" at bounding box center [170, 98] width 313 height 17
click at [95, 101] on div "Carregando..." at bounding box center [170, 98] width 313 height 17
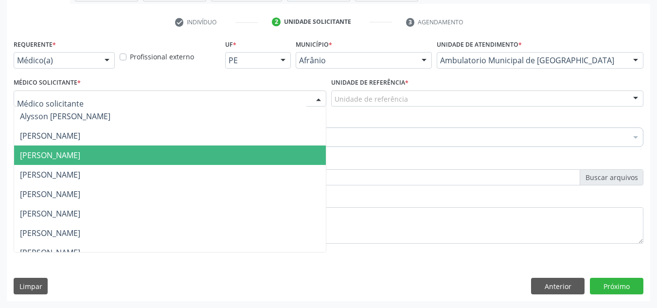
click at [80, 160] on span "[PERSON_NAME]" at bounding box center [50, 155] width 60 height 11
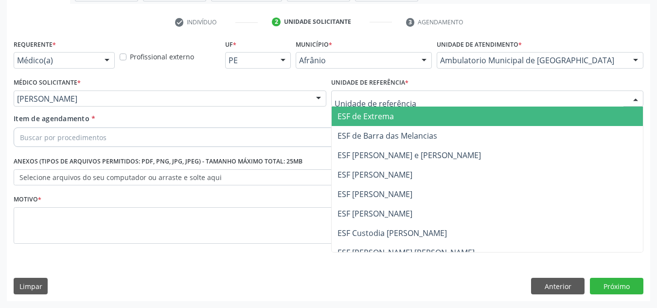
drag, startPoint x: 441, startPoint y: 95, endPoint x: 442, endPoint y: 167, distance: 71.5
click at [442, 107] on div "ESF de Extrema ESF de Barra das Melancias ESF Jose e Maria Rodrigues de Macedo …" at bounding box center [487, 98] width 313 height 17
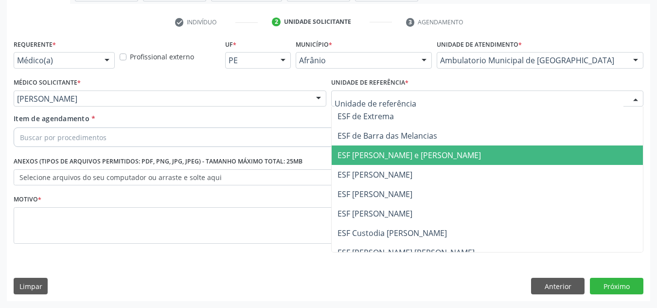
drag, startPoint x: 442, startPoint y: 167, endPoint x: 308, endPoint y: 132, distance: 138.7
click at [407, 153] on ul "ESF de Extrema ESF de Barra das Melancias ESF Jose e Maria Rodrigues de Macedo …" at bounding box center [488, 203] width 312 height 194
drag, startPoint x: 421, startPoint y: 153, endPoint x: 387, endPoint y: 142, distance: 35.5
click at [418, 153] on span "ESF [PERSON_NAME] e [PERSON_NAME]" at bounding box center [408, 155] width 143 height 11
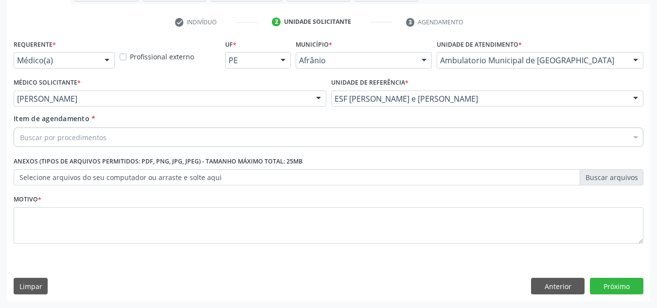
drag, startPoint x: 281, startPoint y: 135, endPoint x: 274, endPoint y: 127, distance: 10.4
click at [276, 129] on div "Buscar por procedimentos" at bounding box center [329, 136] width 630 height 19
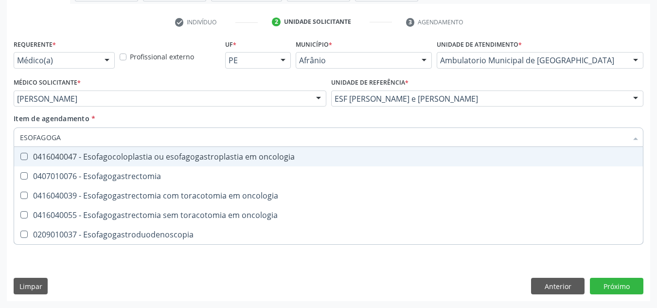
type input "ESOFAGOGAS"
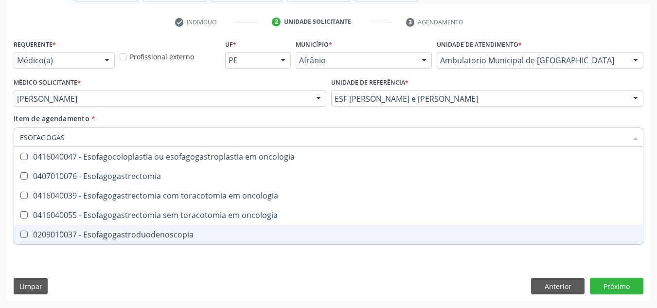
click at [204, 235] on div "0209010037 - Esofagogastroduodenoscopia" at bounding box center [328, 234] width 617 height 8
checkbox Esofagogastroduodenoscopia "true"
click at [355, 278] on div "Requerente * Médico(a) Médico(a) Enfermeiro(a) Paciente Nenhum resultado encont…" at bounding box center [328, 169] width 643 height 264
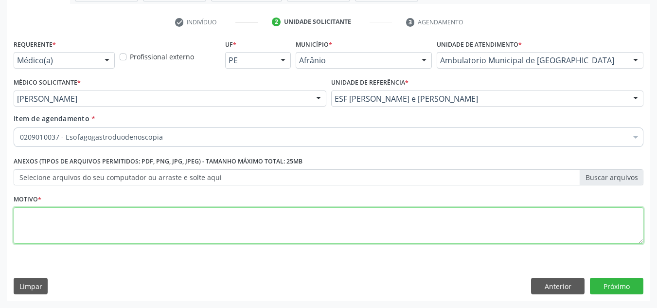
click at [274, 229] on textarea at bounding box center [329, 225] width 630 height 37
type textarea "'"
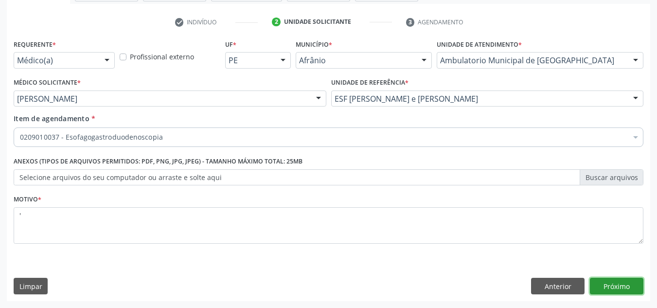
click at [631, 282] on button "Próximo" at bounding box center [616, 286] width 53 height 17
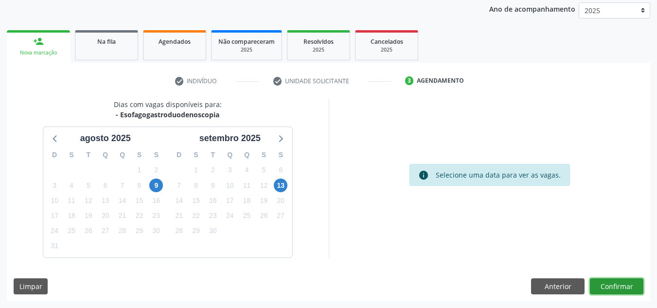
click at [635, 284] on button "Confirmar" at bounding box center [616, 286] width 53 height 17
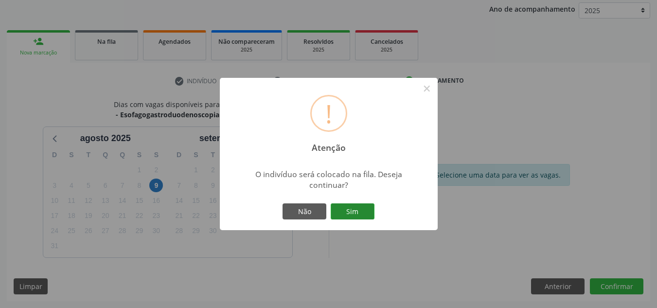
click at [345, 207] on button "Sim" at bounding box center [353, 211] width 44 height 17
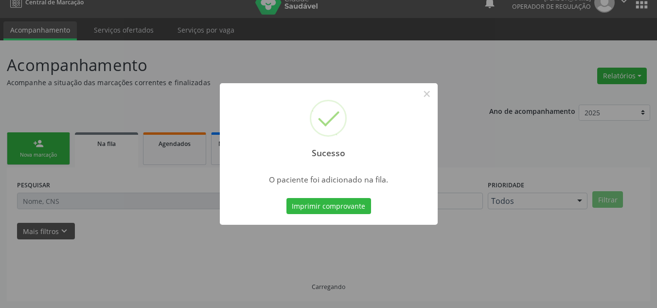
scroll to position [13, 0]
